Goal: Check status: Check status

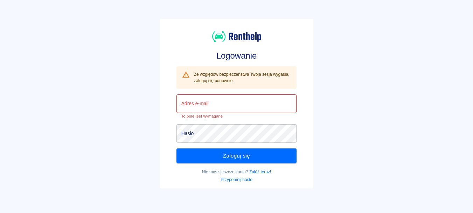
type input "[PERSON_NAME][EMAIL_ADDRESS][DOMAIN_NAME]"
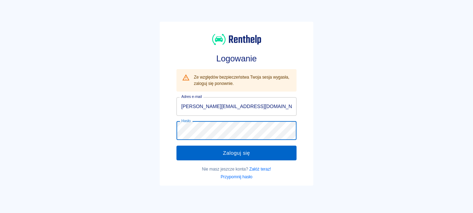
click at [274, 151] on button "Zaloguj się" at bounding box center [236, 152] width 120 height 15
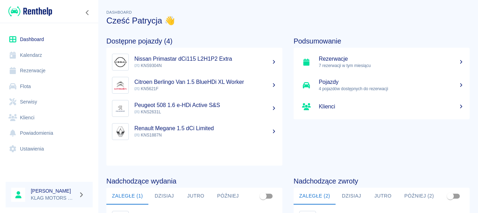
click at [41, 78] on link "Rezerwacje" at bounding box center [49, 71] width 87 height 16
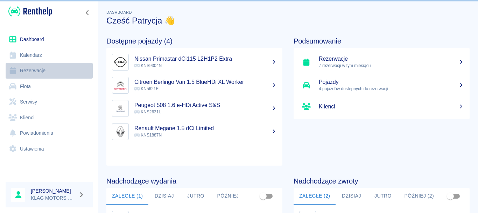
click at [48, 72] on link "Rezerwacje" at bounding box center [49, 71] width 87 height 16
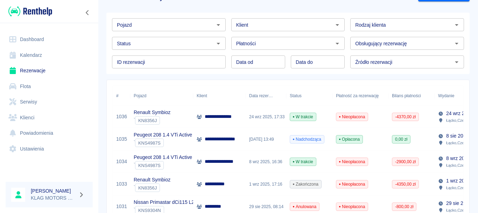
scroll to position [35, 0]
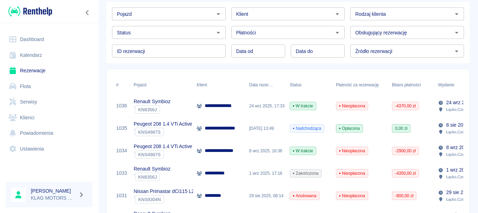
click at [187, 130] on div "` KNS4987S" at bounding box center [163, 131] width 58 height 8
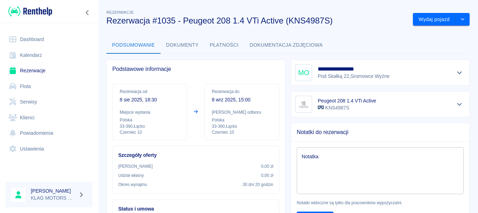
click at [462, 21] on button "drop-down" at bounding box center [463, 19] width 14 height 13
click at [55, 69] on link "Rezerwacje" at bounding box center [49, 71] width 87 height 16
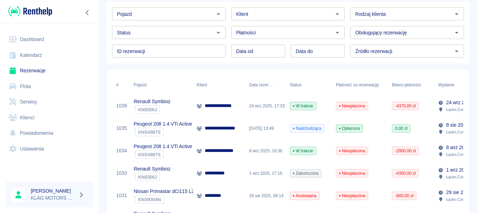
scroll to position [70, 0]
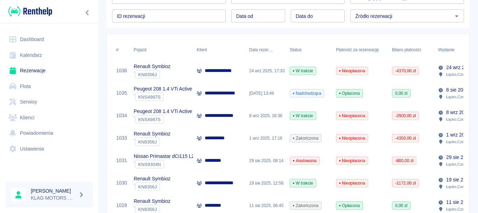
click at [188, 142] on div "Renault Symbioz ` KN8356J" at bounding box center [161, 138] width 63 height 22
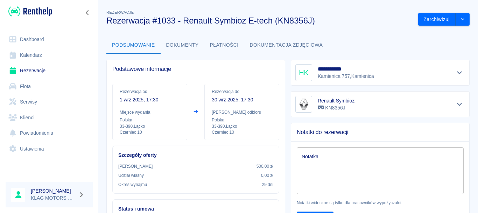
click at [192, 46] on button "Dokumenty" at bounding box center [183, 45] width 44 height 17
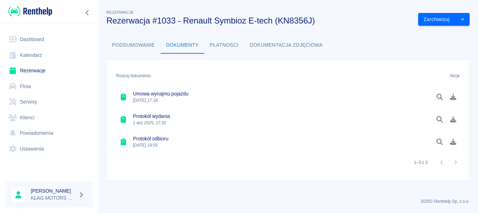
click at [140, 48] on button "Podsumowanie" at bounding box center [133, 45] width 54 height 17
